Goal: Understand process/instructions: Learn how to perform a task or action

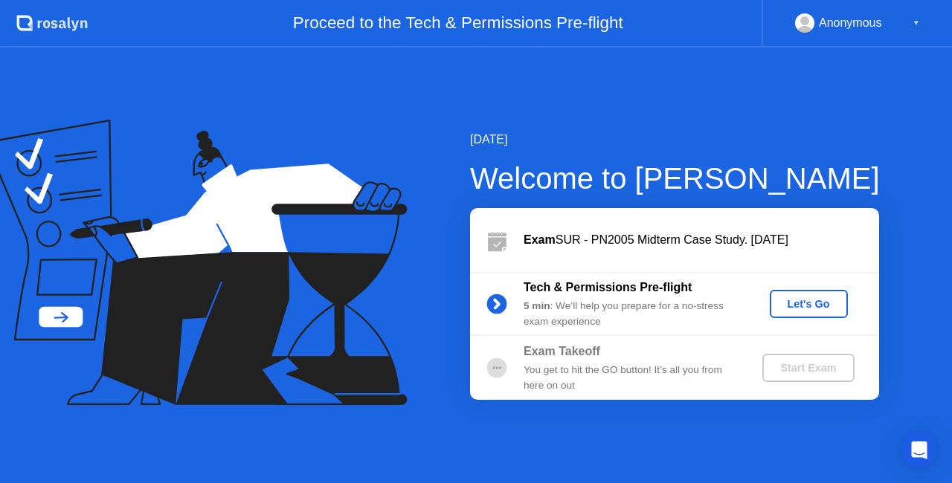
click at [818, 310] on div "Let's Go" at bounding box center [809, 304] width 66 height 12
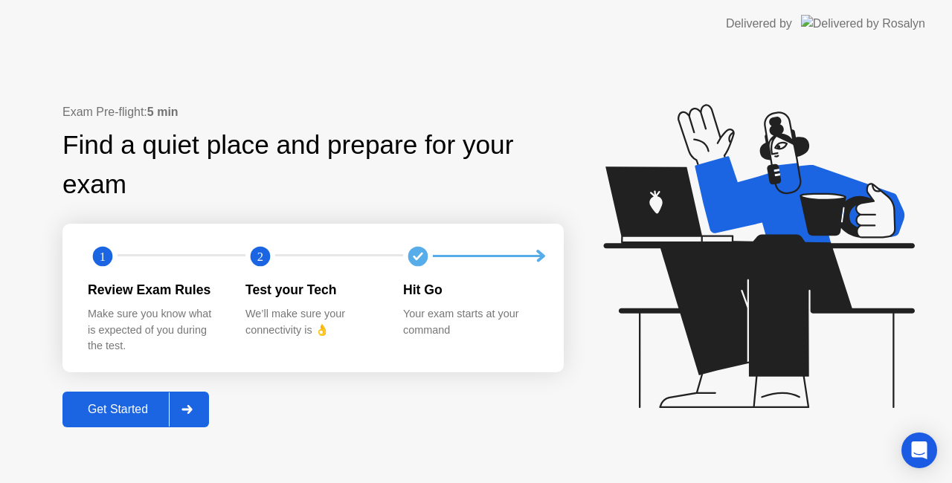
click at [191, 411] on icon at bounding box center [186, 409] width 10 height 9
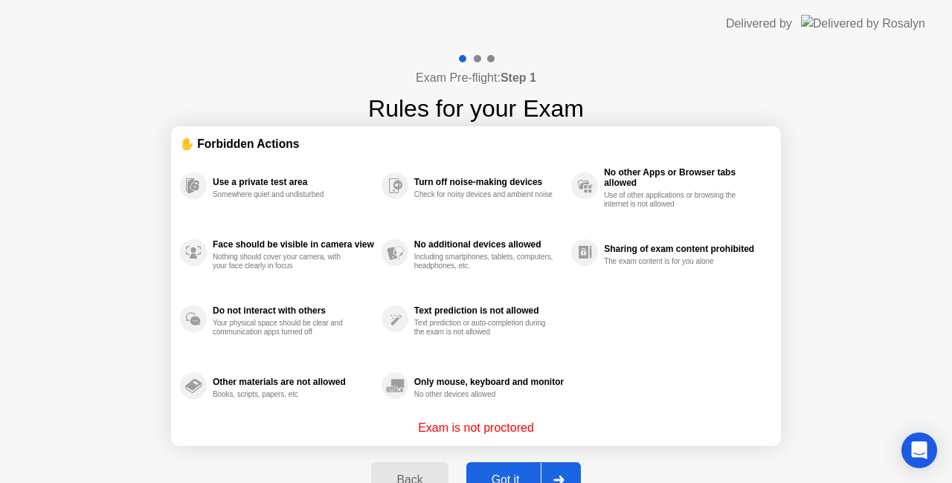
click at [549, 468] on div at bounding box center [559, 480] width 36 height 34
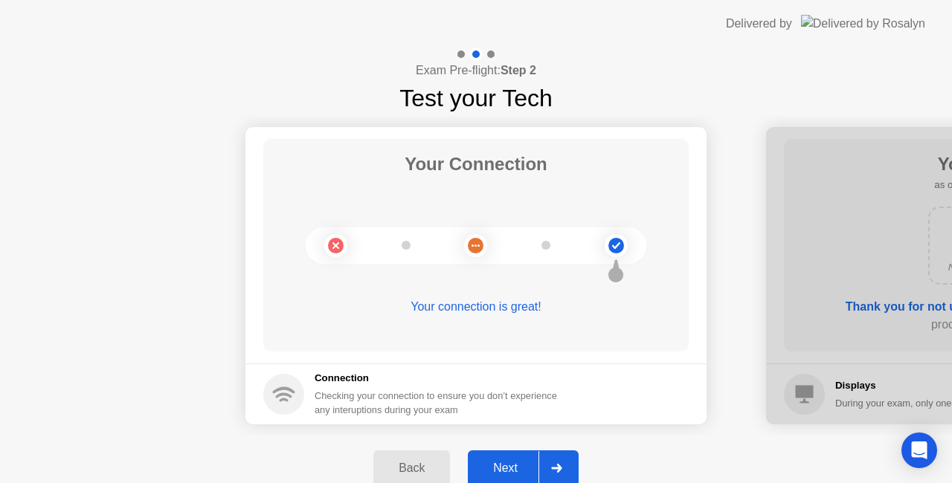
click at [549, 468] on div at bounding box center [556, 468] width 36 height 34
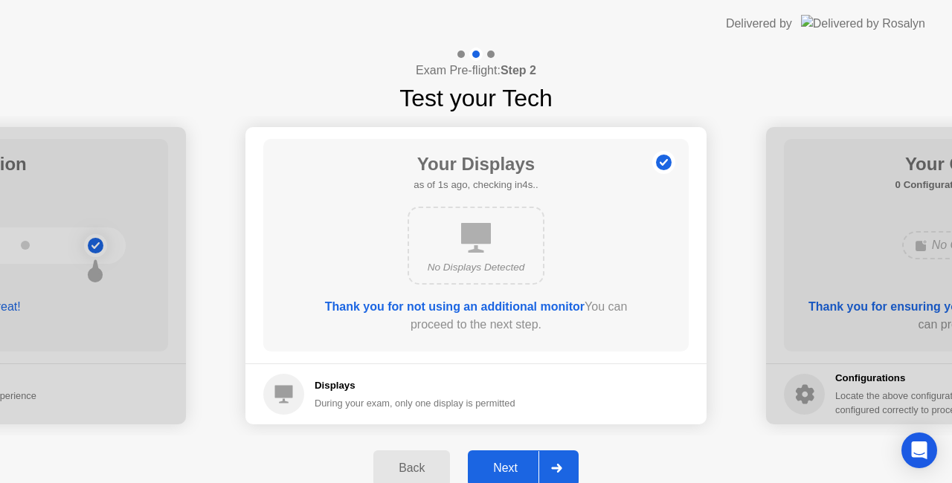
click at [549, 468] on div at bounding box center [556, 468] width 36 height 34
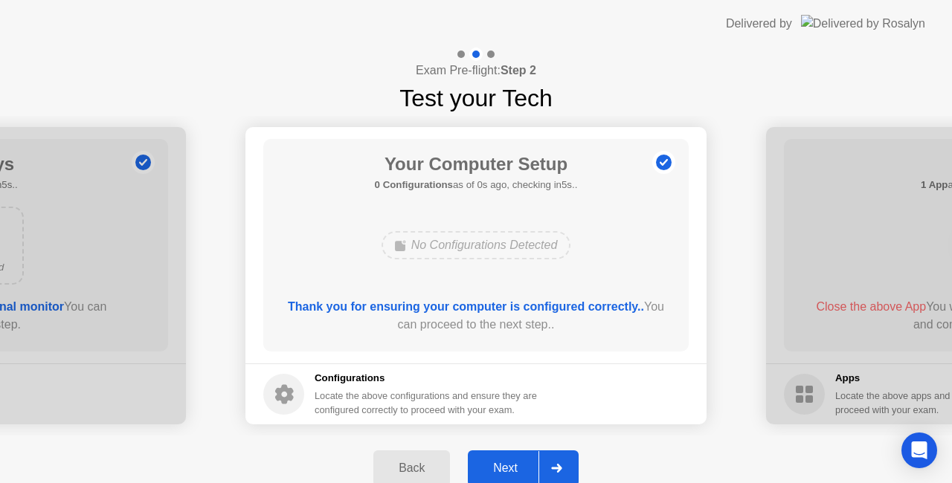
click at [549, 468] on div at bounding box center [556, 468] width 36 height 34
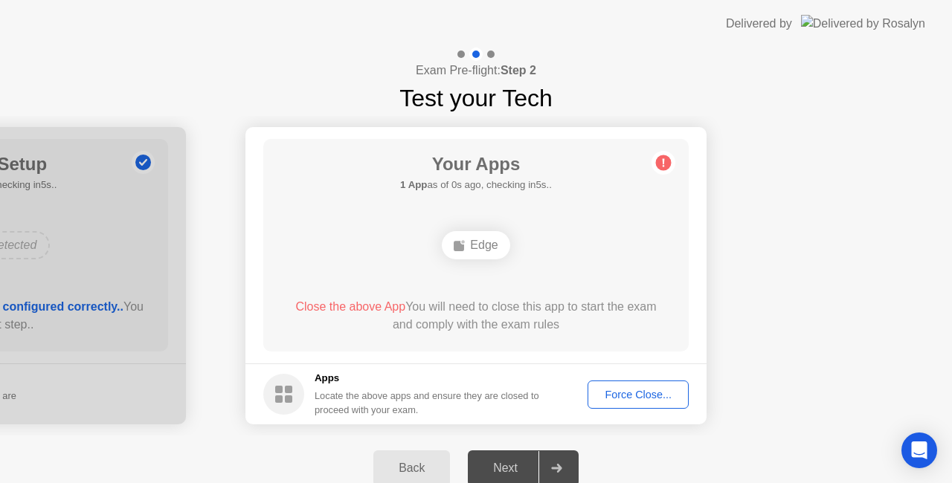
click at [549, 468] on div at bounding box center [556, 468] width 36 height 34
click at [653, 397] on div "Force Close..." at bounding box center [638, 395] width 91 height 12
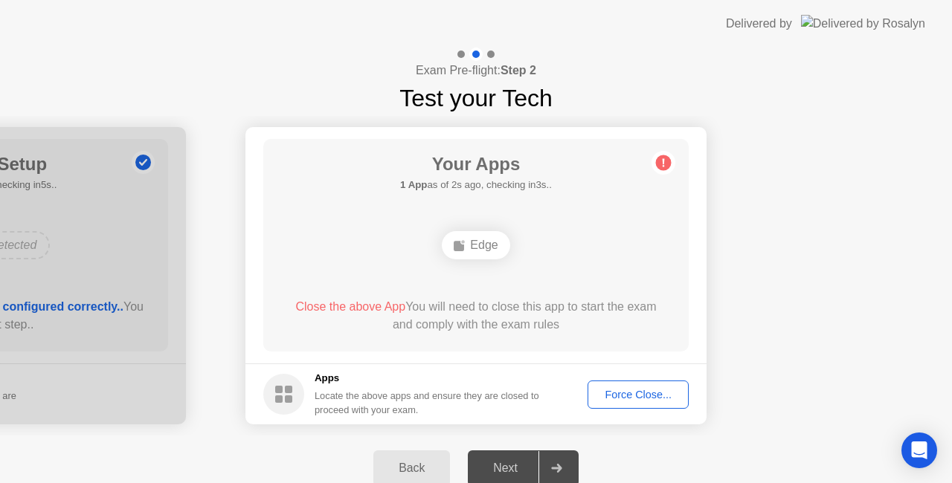
click at [634, 397] on div "Force Close..." at bounding box center [638, 395] width 91 height 12
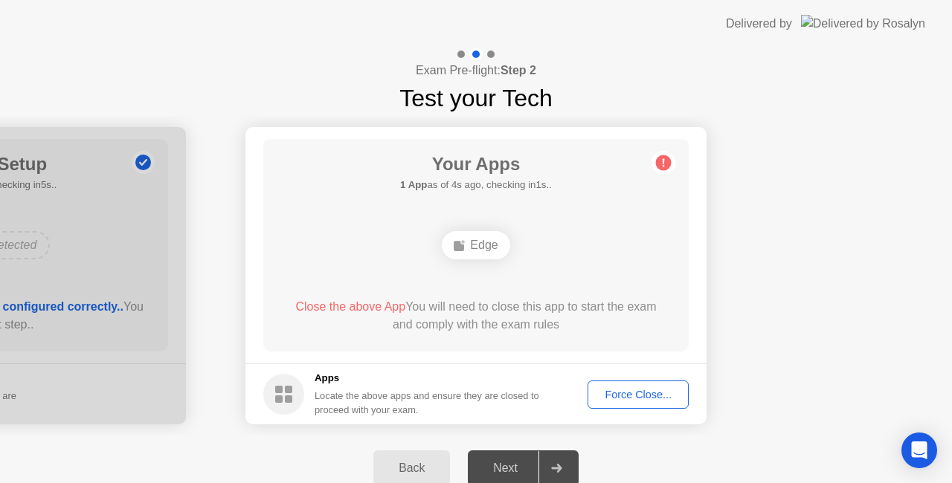
drag, startPoint x: 568, startPoint y: 460, endPoint x: 623, endPoint y: 390, distance: 89.0
click at [623, 390] on div "Exam Pre-flight: Step 2 Test your Tech Your Connection Your connection is great…" at bounding box center [476, 275] width 952 height 454
click at [623, 390] on div "Force Close..." at bounding box center [638, 395] width 91 height 12
